Goal: Task Accomplishment & Management: Use online tool/utility

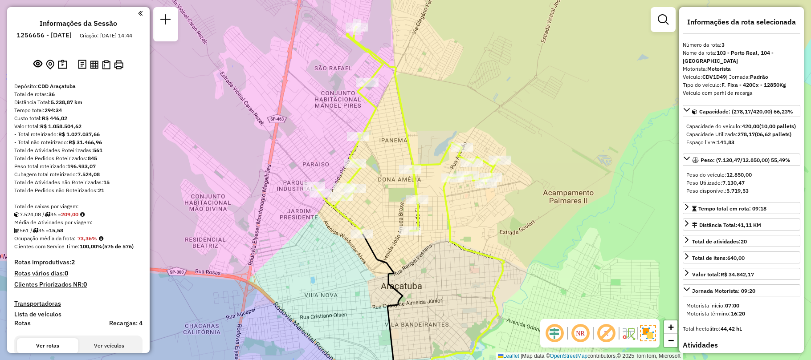
select select "**********"
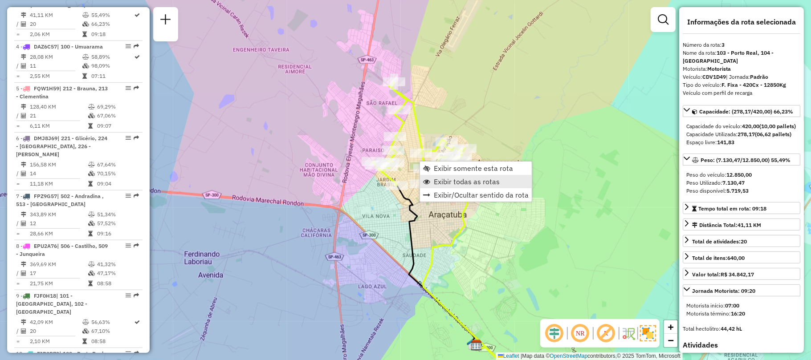
click at [433, 179] on link "Exibir todas as rotas" at bounding box center [476, 181] width 112 height 13
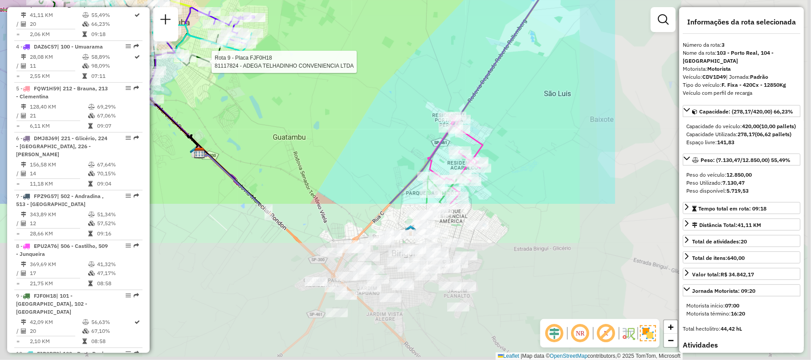
drag, startPoint x: 480, startPoint y: 261, endPoint x: 186, endPoint y: 36, distance: 369.9
click at [198, 58] on div at bounding box center [209, 62] width 22 height 9
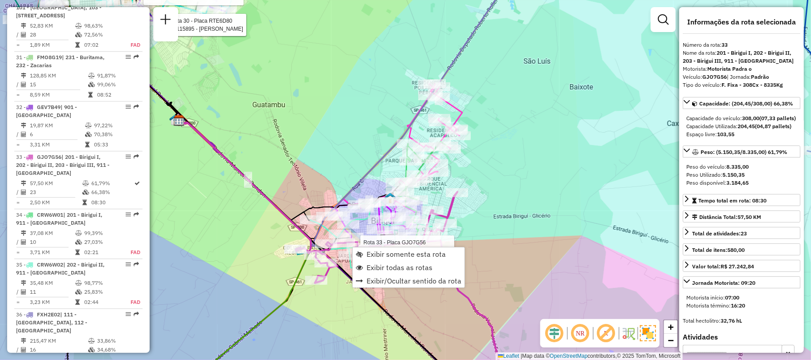
scroll to position [1934, 0]
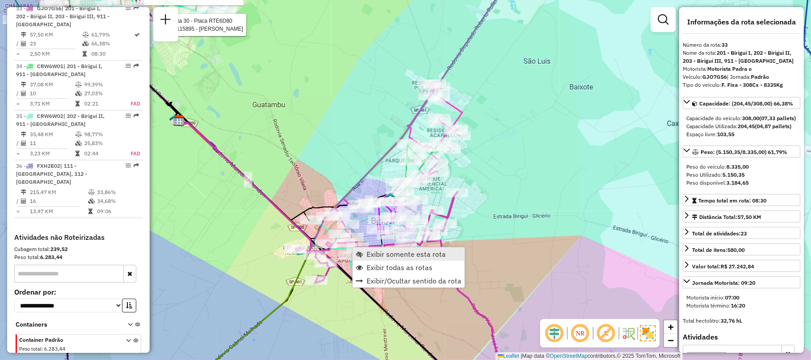
click at [382, 253] on span "Exibir somente esta rota" at bounding box center [406, 254] width 79 height 7
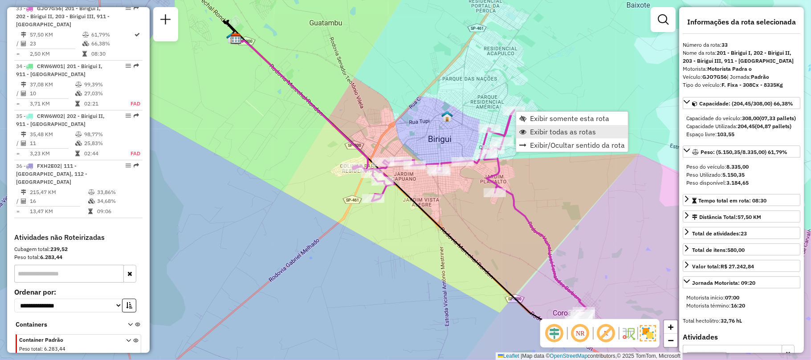
click at [555, 132] on span "Exibir todas as rotas" at bounding box center [563, 131] width 66 height 7
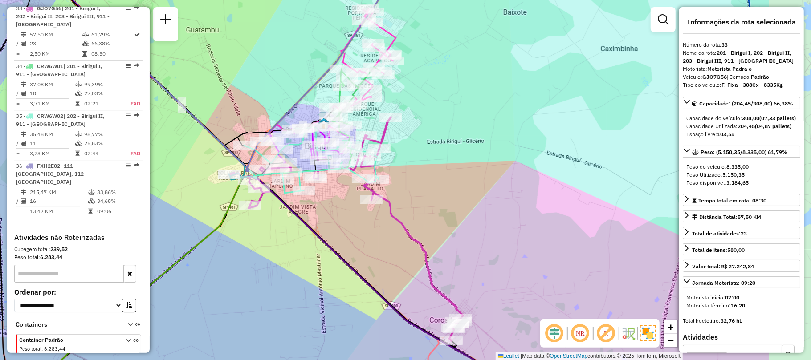
drag, startPoint x: 517, startPoint y: 144, endPoint x: 258, endPoint y: 120, distance: 260.4
click at [258, 120] on div "Janela de atendimento Grade de atendimento Capacidade Transportadoras Veículos …" at bounding box center [405, 180] width 811 height 360
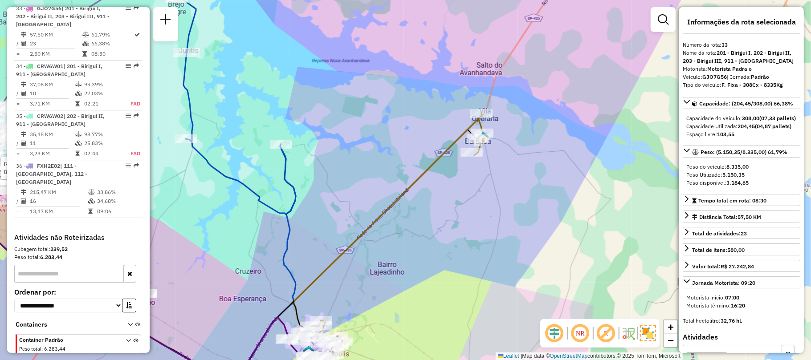
drag, startPoint x: 408, startPoint y: 114, endPoint x: 405, endPoint y: 120, distance: 7.0
click at [405, 120] on div "Rota 16 - Placa FVA9I48 81101551 - [PERSON_NAME] Rota 33 - Placa GJO7G56 811165…" at bounding box center [405, 180] width 811 height 360
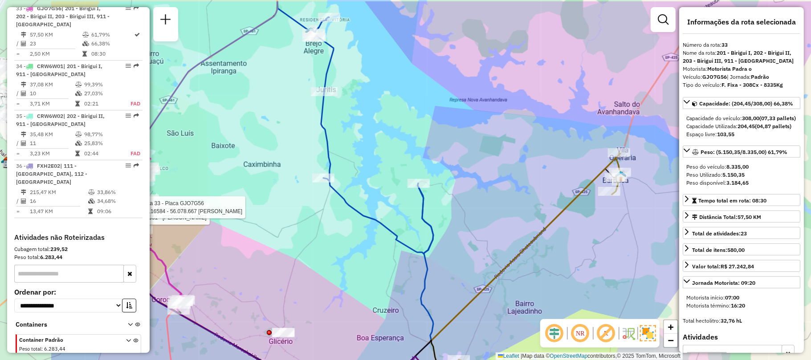
drag, startPoint x: 257, startPoint y: 97, endPoint x: 389, endPoint y: 134, distance: 137.5
click at [389, 134] on div "Rota 16 - Placa FVA9I48 81101551 - [PERSON_NAME] Rota 33 - Placa GJO7G56 811165…" at bounding box center [405, 180] width 811 height 360
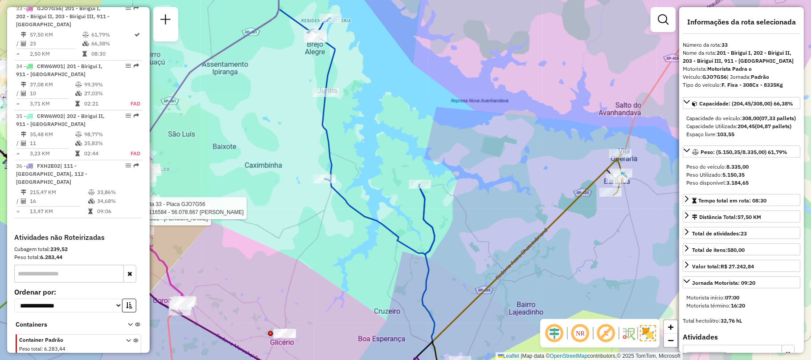
drag, startPoint x: 368, startPoint y: 130, endPoint x: 391, endPoint y: 157, distance: 35.4
click at [391, 157] on div "Rota 16 - Placa FVA9I48 81101551 - [PERSON_NAME] Rota 33 - Placa GJO7G56 811165…" at bounding box center [405, 180] width 811 height 360
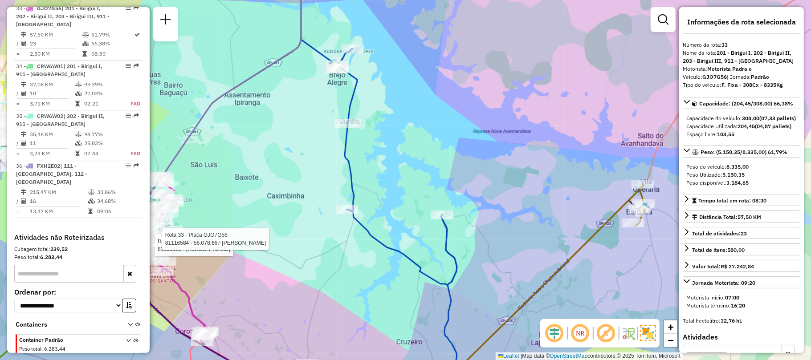
drag, startPoint x: 393, startPoint y: 129, endPoint x: 398, endPoint y: 166, distance: 36.9
click at [398, 166] on div "Rota 16 - Placa FVA9I48 81101551 - [PERSON_NAME] Rota 33 - Placa GJO7G56 811165…" at bounding box center [405, 180] width 811 height 360
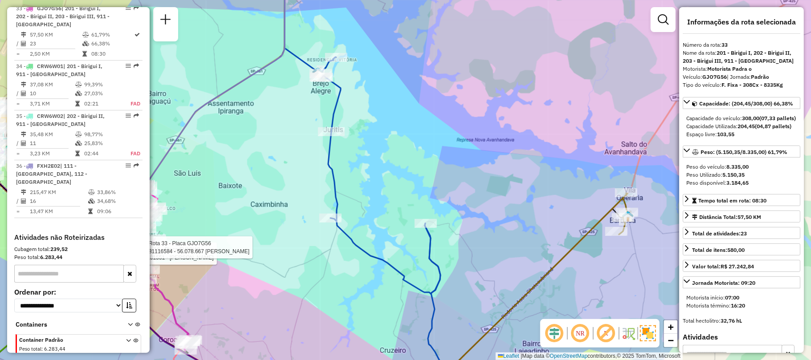
drag, startPoint x: 405, startPoint y: 172, endPoint x: 388, endPoint y: 151, distance: 26.2
click at [388, 151] on div "Rota 16 - Placa FVA9I48 81101551 - [PERSON_NAME] Rota 33 - Placa GJO7G56 811165…" at bounding box center [405, 180] width 811 height 360
